Goal: Task Accomplishment & Management: Use online tool/utility

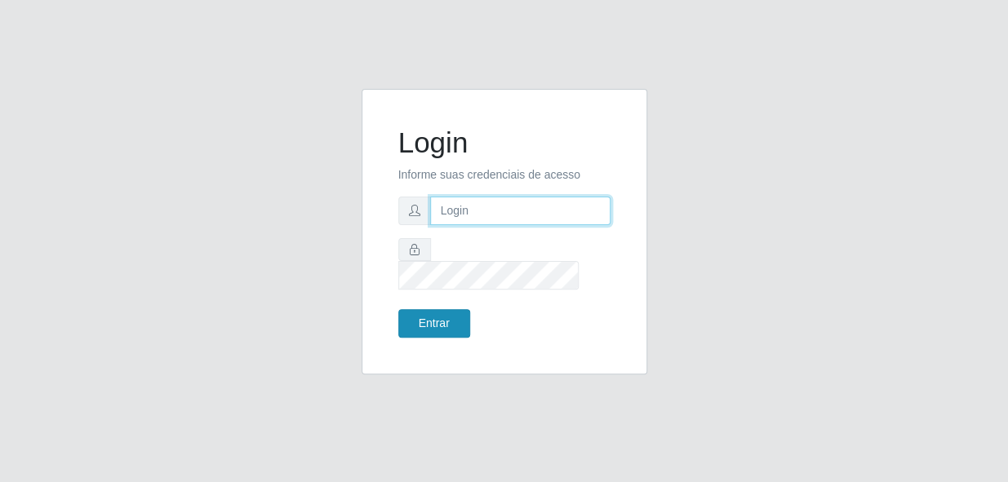
type input "bianor@bemais"
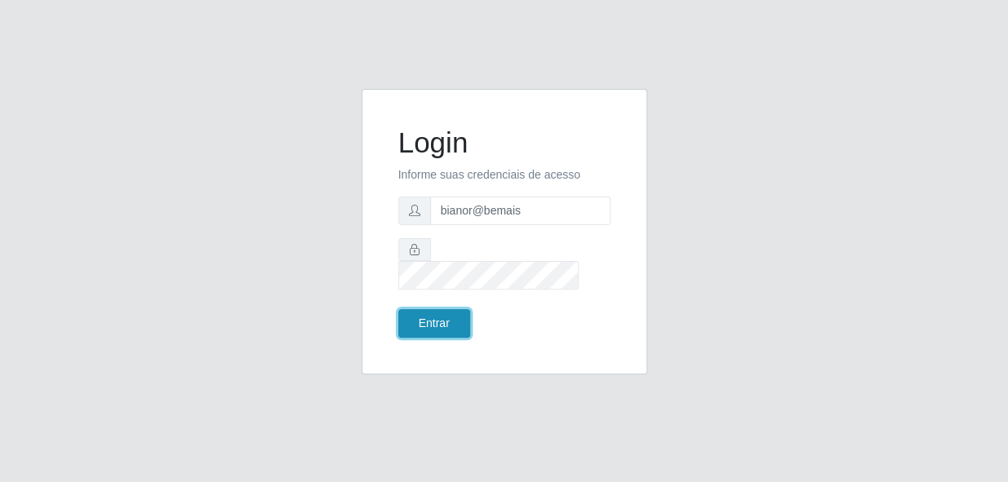
click at [431, 309] on button "Entrar" at bounding box center [434, 323] width 72 height 29
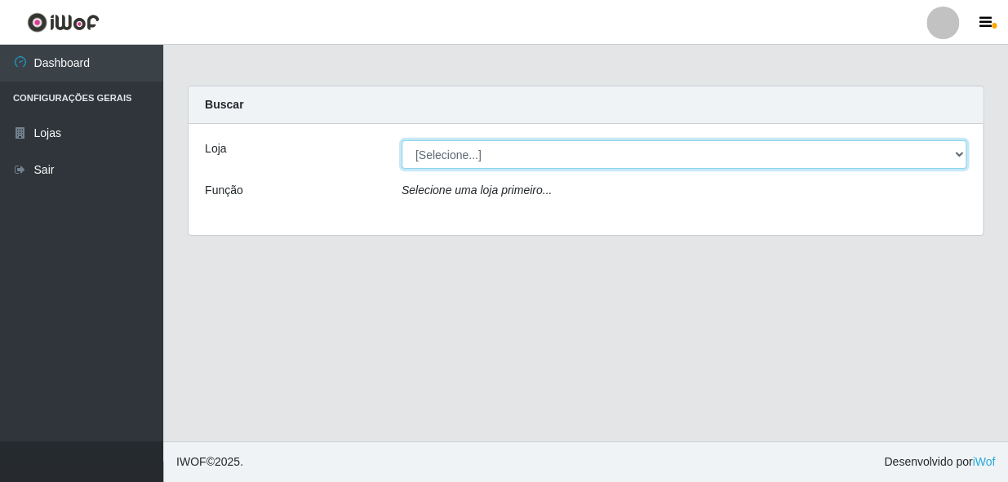
click at [960, 149] on select "[Selecione...] [PERSON_NAME]" at bounding box center [684, 154] width 565 height 29
select select "230"
click at [402, 140] on select "[Selecione...] [PERSON_NAME]" at bounding box center [684, 154] width 565 height 29
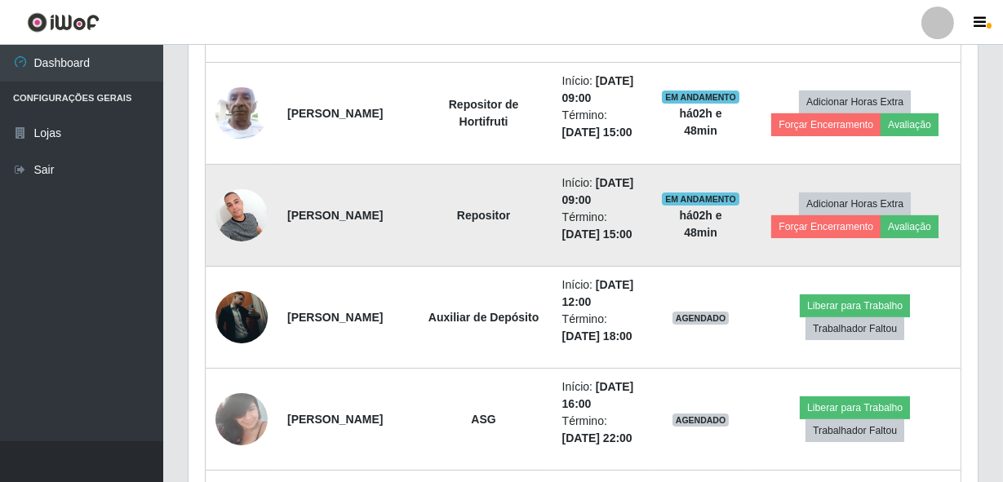
scroll to position [890, 0]
